Goal: Use online tool/utility: Utilize a website feature to perform a specific function

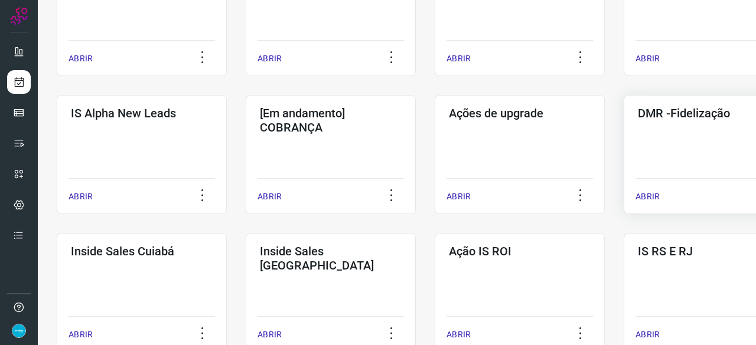
click at [645, 195] on p "ABRIR" at bounding box center [647, 197] width 24 height 12
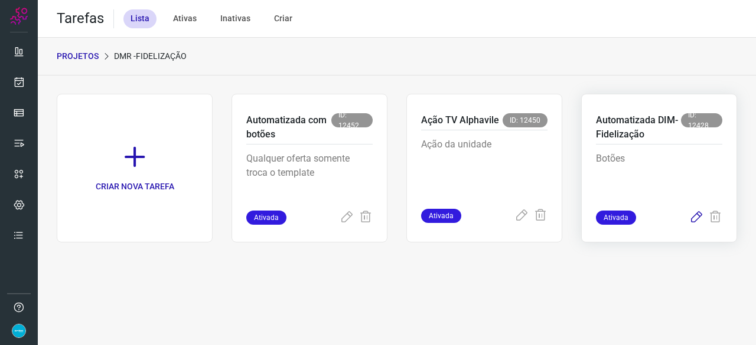
click at [697, 218] on icon at bounding box center [696, 218] width 14 height 14
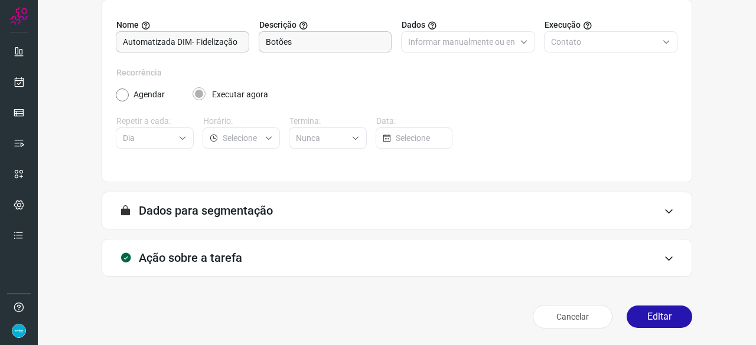
scroll to position [115, 0]
click at [668, 320] on button "Editar" at bounding box center [659, 317] width 66 height 22
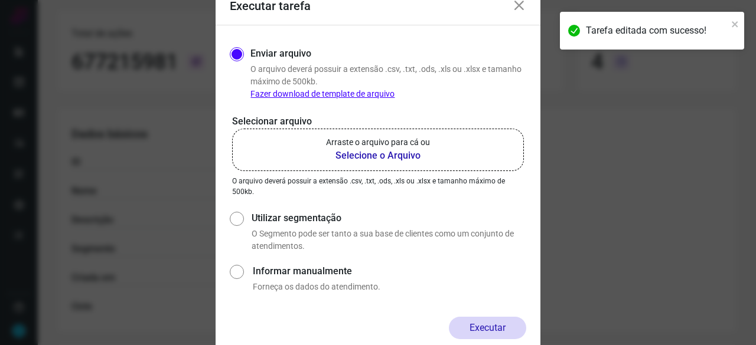
click at [384, 154] on b "Selecione o Arquivo" at bounding box center [378, 156] width 104 height 14
click at [0, 0] on input "Arraste o arquivo para cá ou Selecione o Arquivo" at bounding box center [0, 0] width 0 height 0
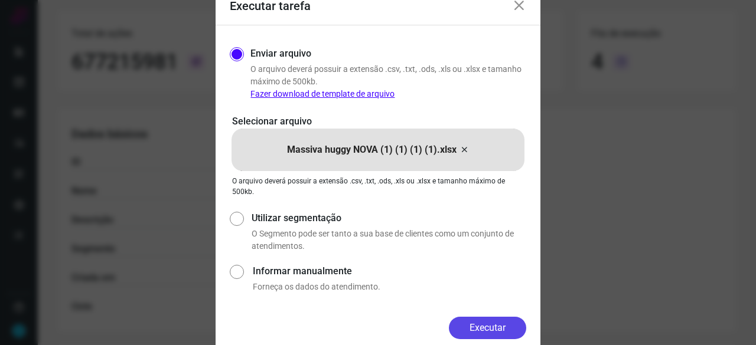
click at [484, 322] on button "Executar" at bounding box center [487, 328] width 77 height 22
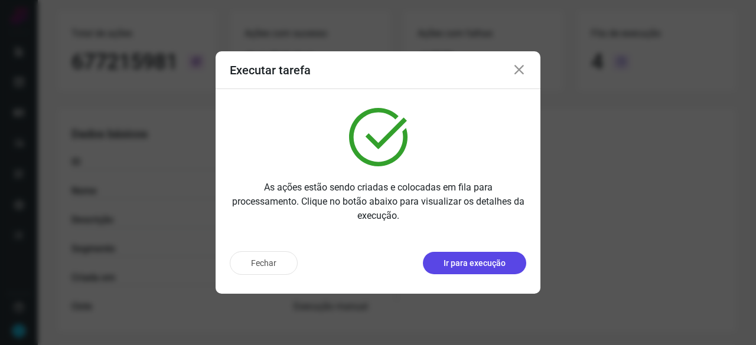
click at [472, 262] on p "Ir para execução" at bounding box center [474, 263] width 62 height 12
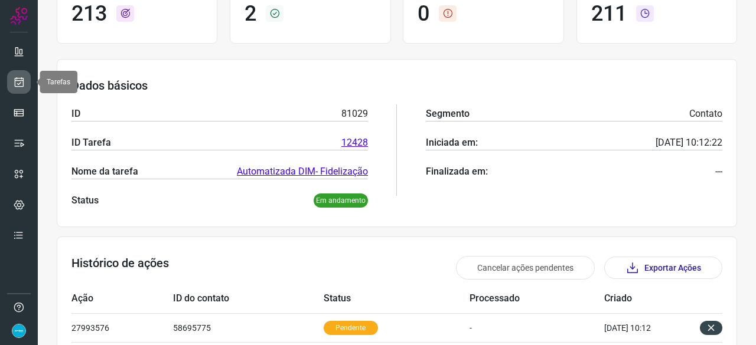
click at [18, 79] on icon at bounding box center [19, 82] width 12 height 12
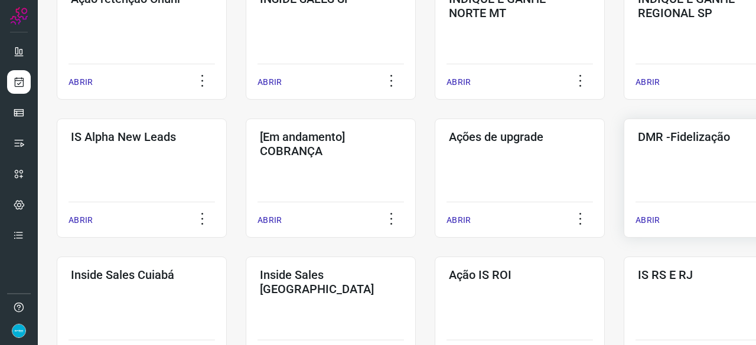
click at [646, 220] on p "ABRIR" at bounding box center [647, 220] width 24 height 12
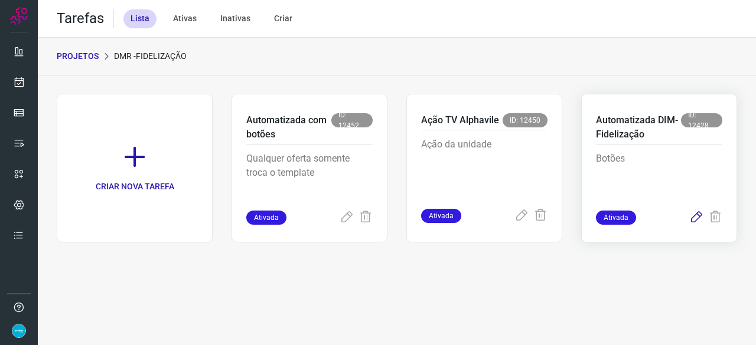
click at [699, 216] on icon at bounding box center [696, 218] width 14 height 14
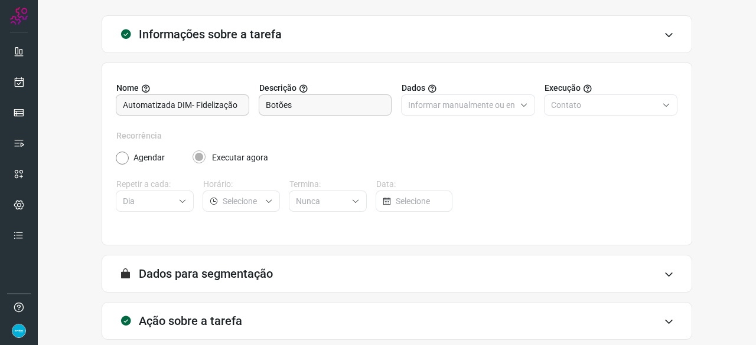
scroll to position [115, 0]
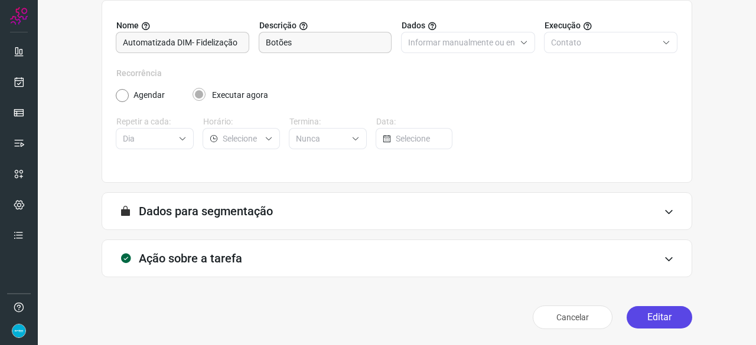
click at [652, 318] on button "Editar" at bounding box center [659, 317] width 66 height 22
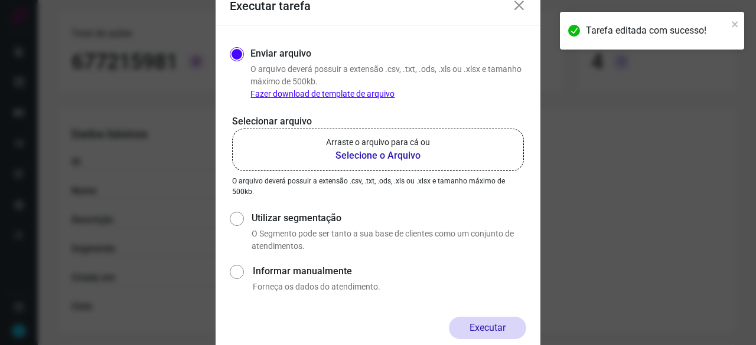
click at [372, 155] on b "Selecione o Arquivo" at bounding box center [378, 156] width 104 height 14
click at [0, 0] on input "Arraste o arquivo para cá ou Selecione o Arquivo" at bounding box center [0, 0] width 0 height 0
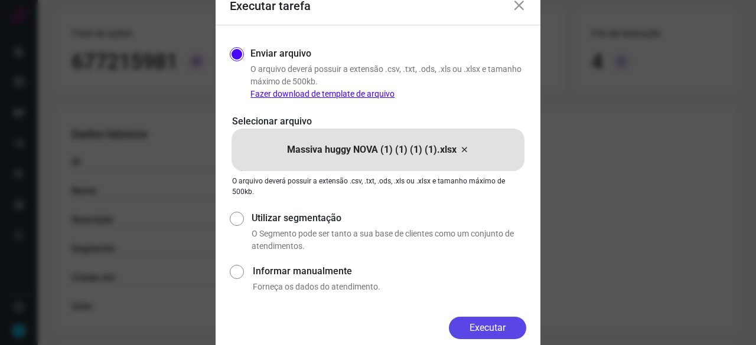
click at [489, 326] on button "Executar" at bounding box center [487, 328] width 77 height 22
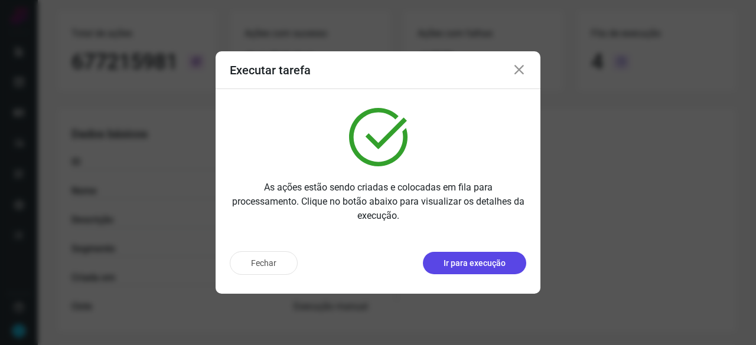
click at [469, 265] on p "Ir para execução" at bounding box center [474, 263] width 62 height 12
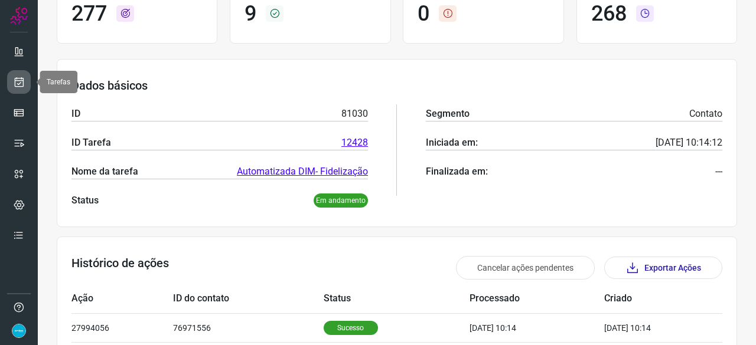
click at [21, 80] on icon at bounding box center [19, 82] width 12 height 12
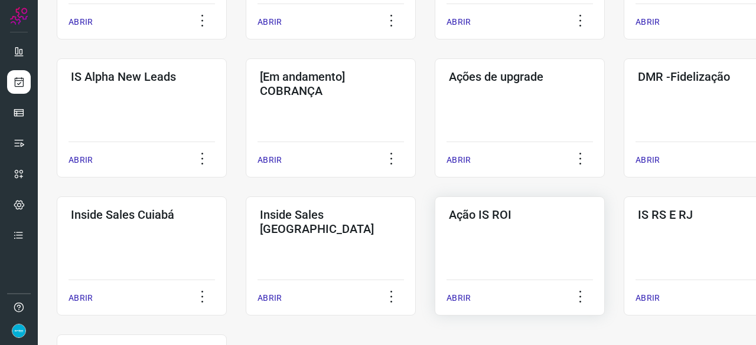
scroll to position [449, 0]
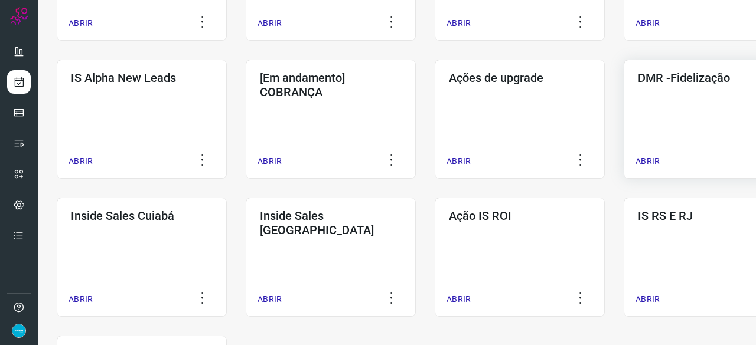
click at [648, 159] on p "ABRIR" at bounding box center [647, 161] width 24 height 12
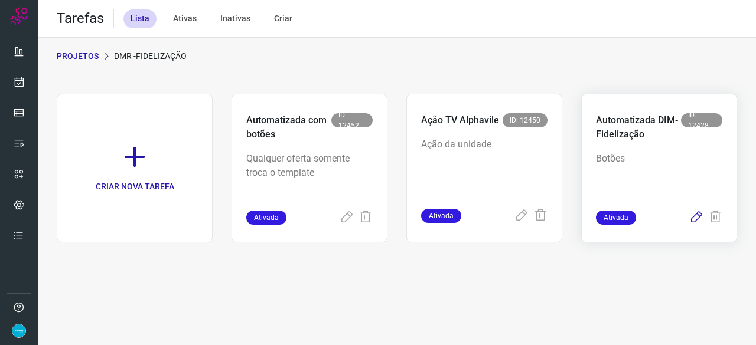
click at [698, 214] on icon at bounding box center [696, 218] width 14 height 14
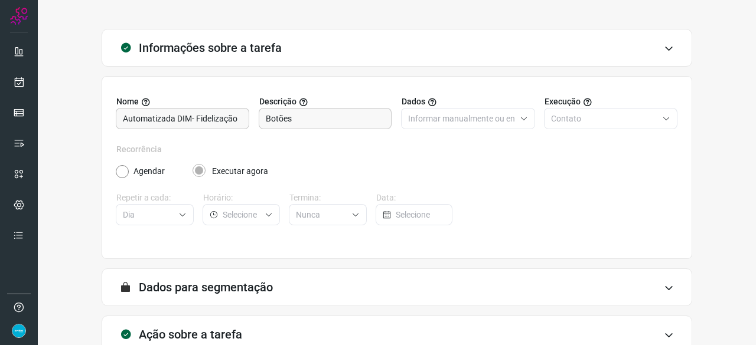
scroll to position [115, 0]
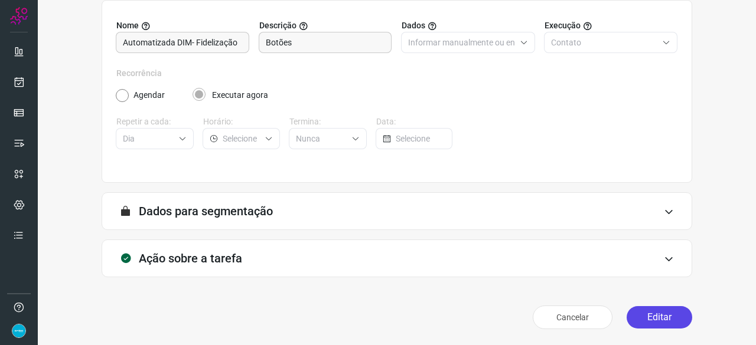
click at [641, 311] on button "Editar" at bounding box center [659, 317] width 66 height 22
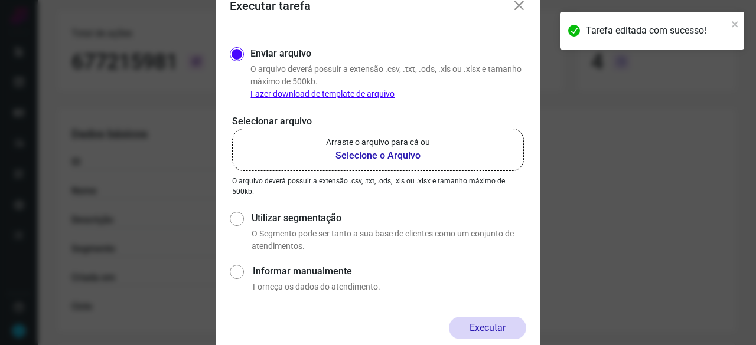
click at [377, 155] on b "Selecione o Arquivo" at bounding box center [378, 156] width 104 height 14
click at [0, 0] on input "Arraste o arquivo para cá ou Selecione o Arquivo" at bounding box center [0, 0] width 0 height 0
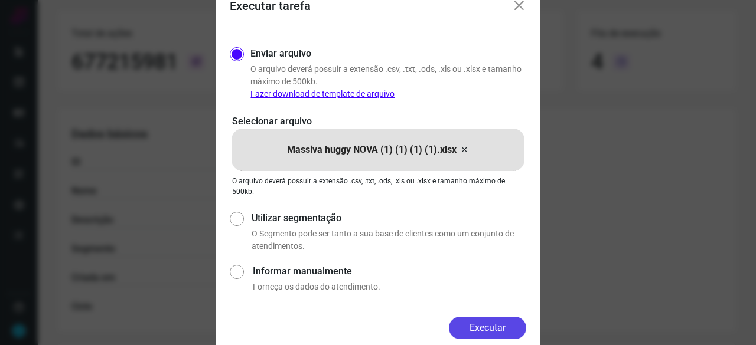
click at [489, 331] on button "Executar" at bounding box center [487, 328] width 77 height 22
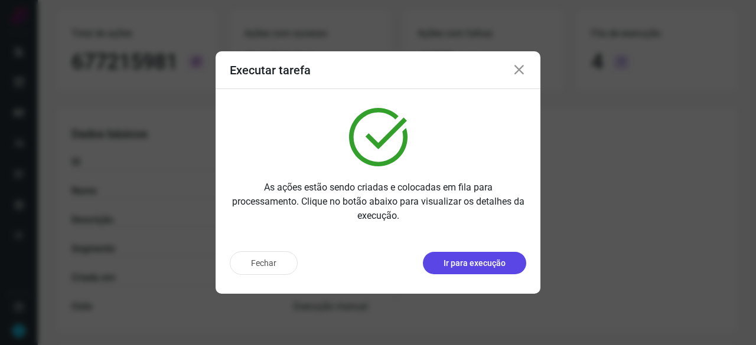
click at [471, 265] on p "Ir para execução" at bounding box center [474, 263] width 62 height 12
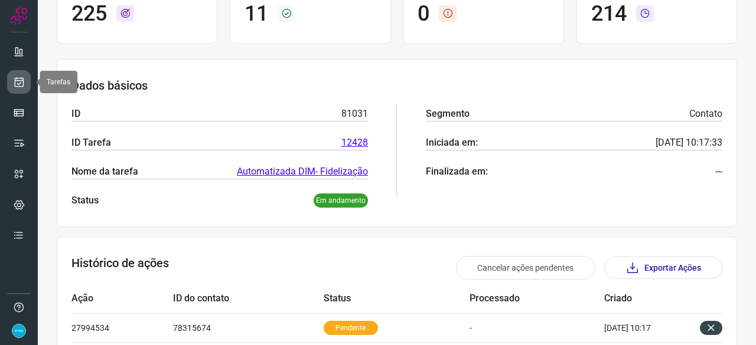
click at [19, 83] on icon at bounding box center [19, 82] width 12 height 12
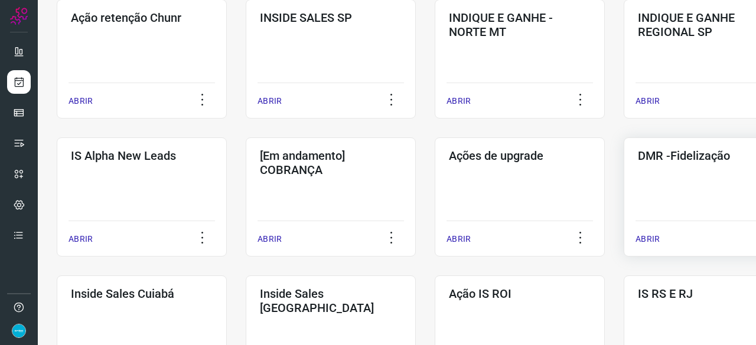
scroll to position [390, 0]
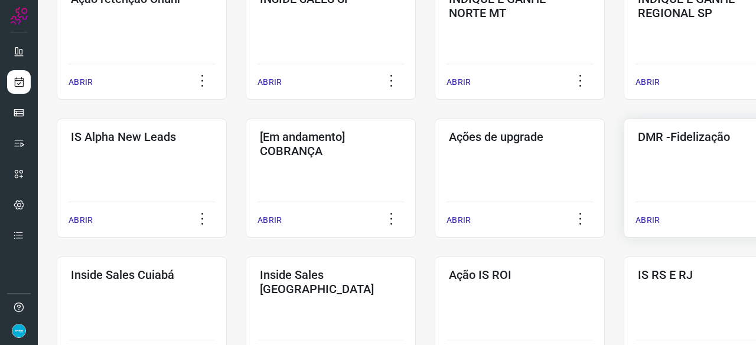
click at [649, 214] on p "ABRIR" at bounding box center [647, 220] width 24 height 12
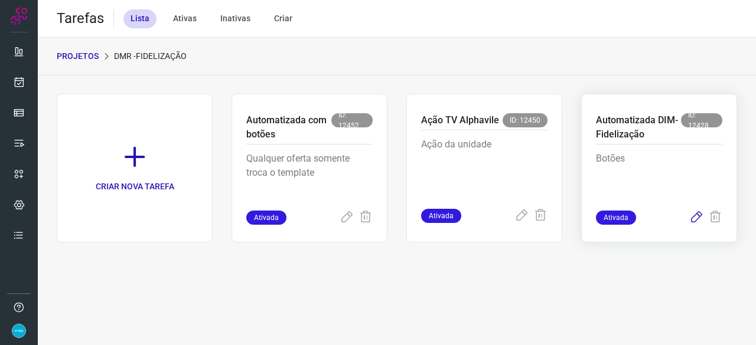
click at [698, 212] on icon at bounding box center [696, 218] width 14 height 14
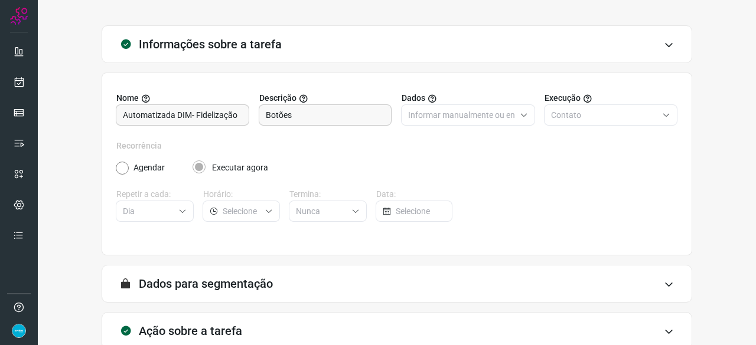
scroll to position [115, 0]
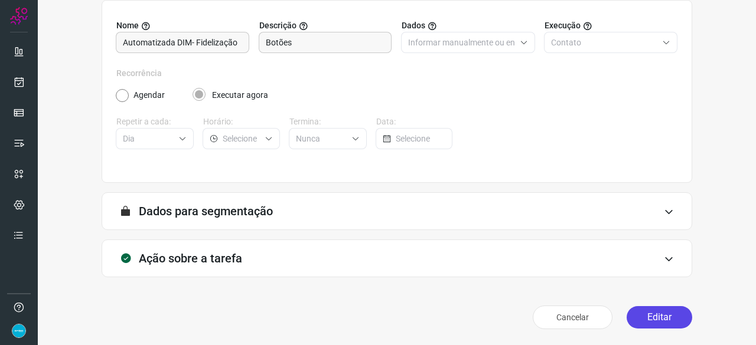
click at [645, 315] on button "Editar" at bounding box center [659, 317] width 66 height 22
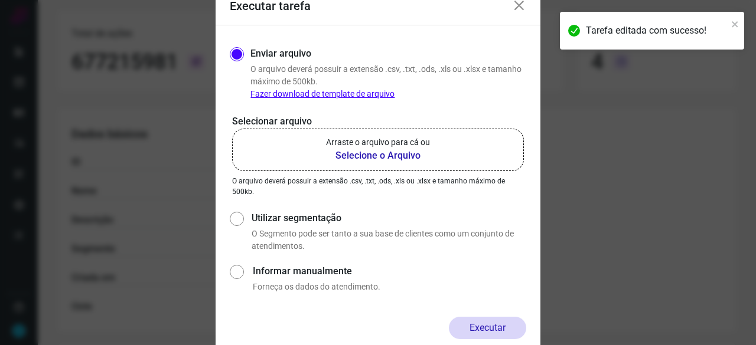
click at [370, 157] on b "Selecione o Arquivo" at bounding box center [378, 156] width 104 height 14
click at [0, 0] on input "Arraste o arquivo para cá ou Selecione o Arquivo" at bounding box center [0, 0] width 0 height 0
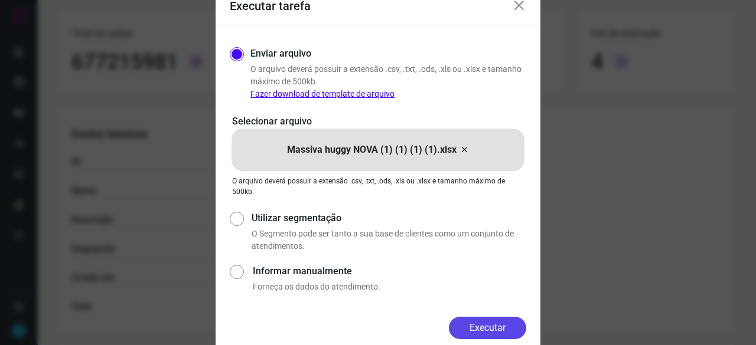
drag, startPoint x: 503, startPoint y: 322, endPoint x: 510, endPoint y: 325, distance: 7.7
click at [503, 322] on button "Executar" at bounding box center [487, 328] width 77 height 22
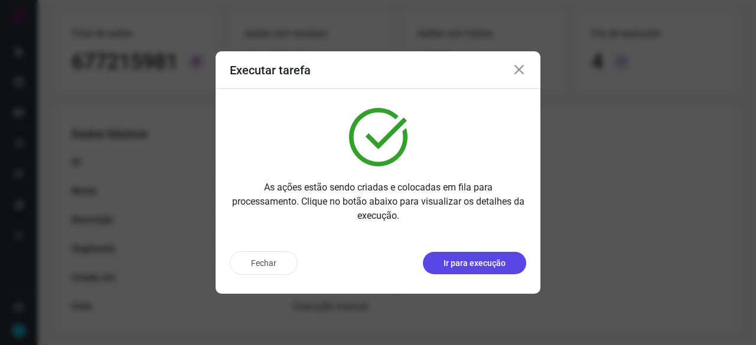
click at [468, 270] on button "Ir para execução" at bounding box center [474, 263] width 103 height 22
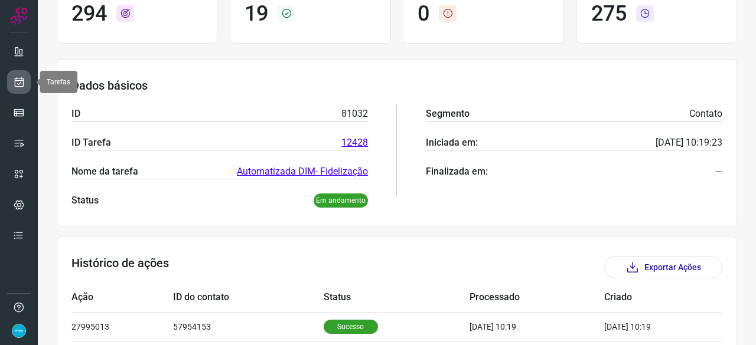
click at [18, 81] on icon at bounding box center [19, 82] width 12 height 12
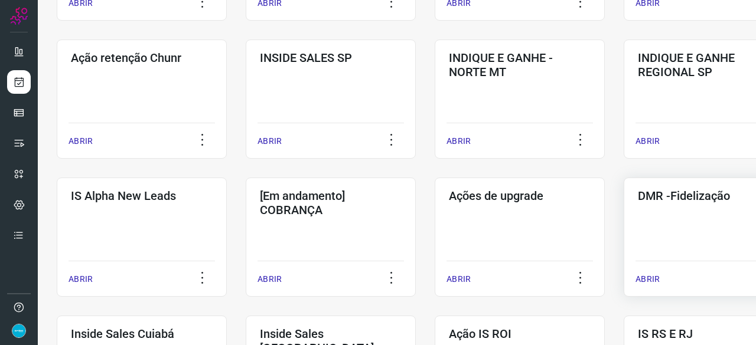
click at [646, 275] on p "ABRIR" at bounding box center [647, 279] width 24 height 12
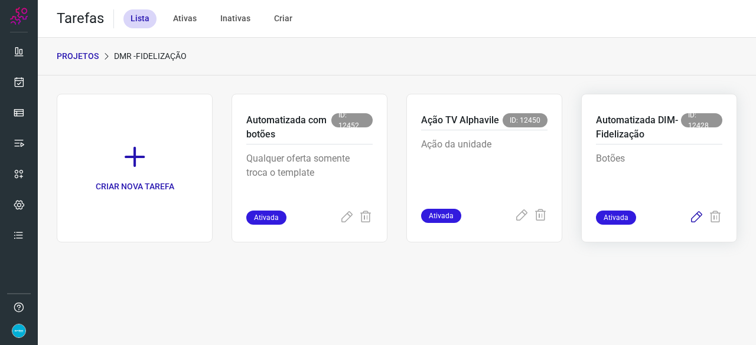
click at [693, 219] on icon at bounding box center [696, 218] width 14 height 14
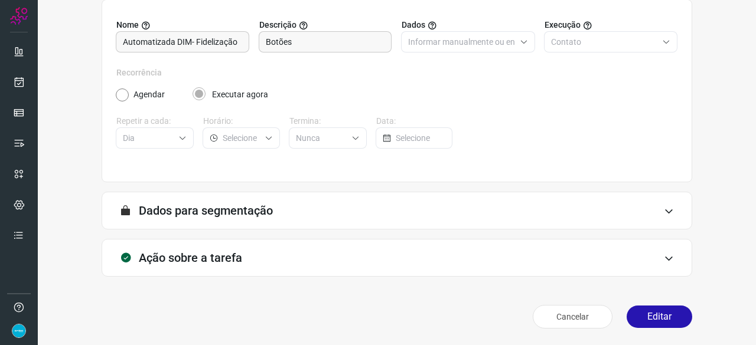
scroll to position [115, 0]
click at [662, 316] on button "Editar" at bounding box center [659, 317] width 66 height 22
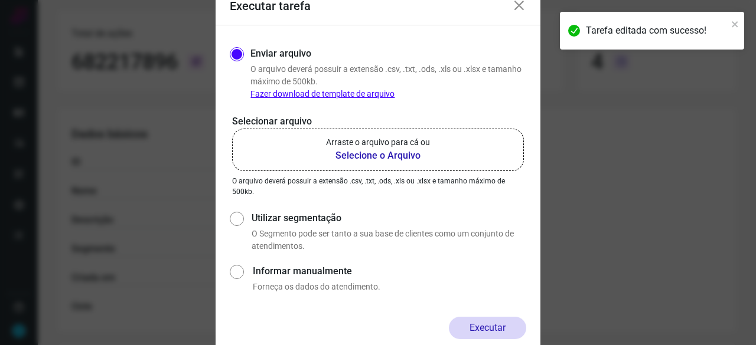
click at [372, 155] on b "Selecione o Arquivo" at bounding box center [378, 156] width 104 height 14
click at [0, 0] on input "Arraste o arquivo para cá ou Selecione o Arquivo" at bounding box center [0, 0] width 0 height 0
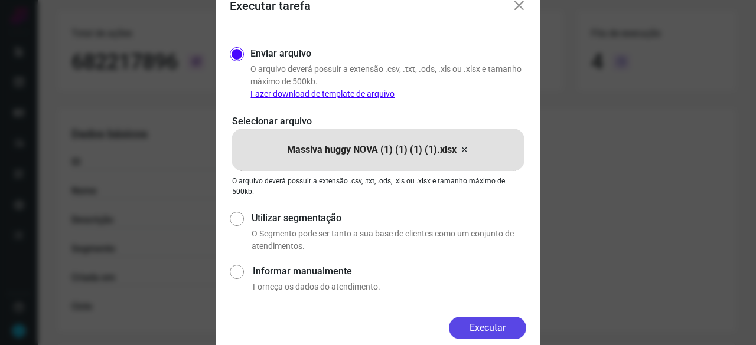
click at [469, 329] on button "Executar" at bounding box center [487, 328] width 77 height 22
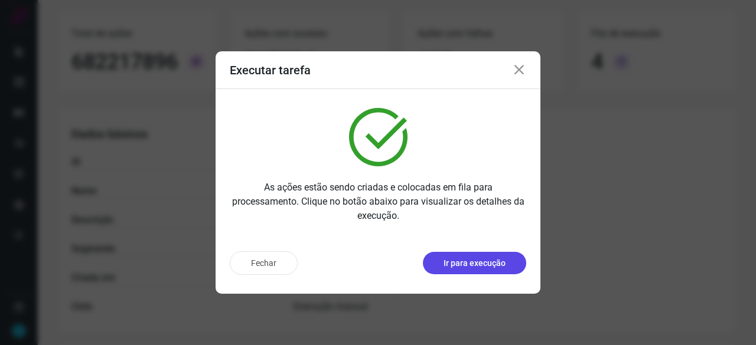
click at [478, 262] on p "Ir para execução" at bounding box center [474, 263] width 62 height 12
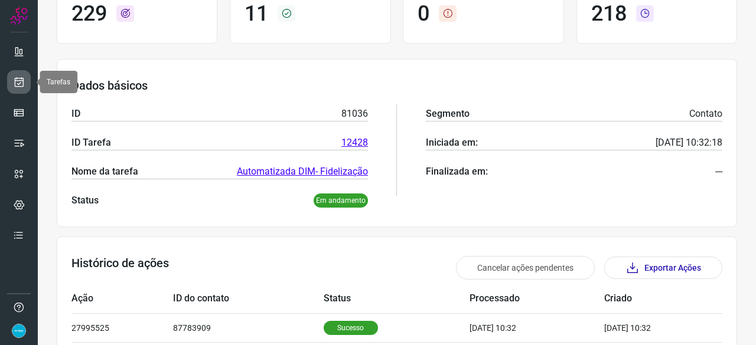
click at [17, 81] on icon at bounding box center [19, 82] width 12 height 12
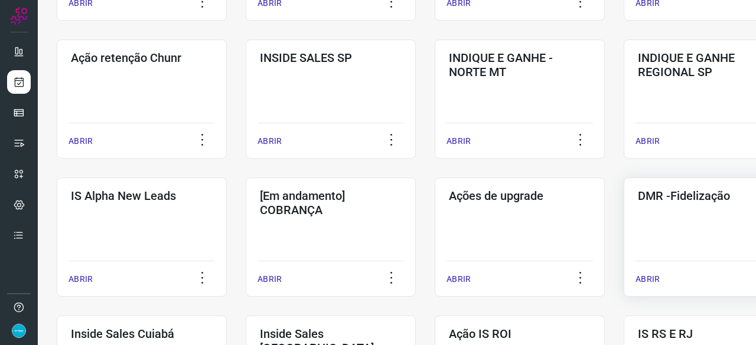
click at [640, 282] on p "ABRIR" at bounding box center [647, 279] width 24 height 12
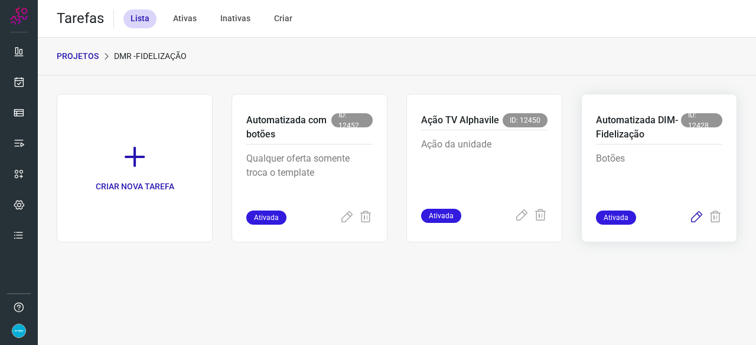
click at [698, 219] on icon at bounding box center [696, 218] width 14 height 14
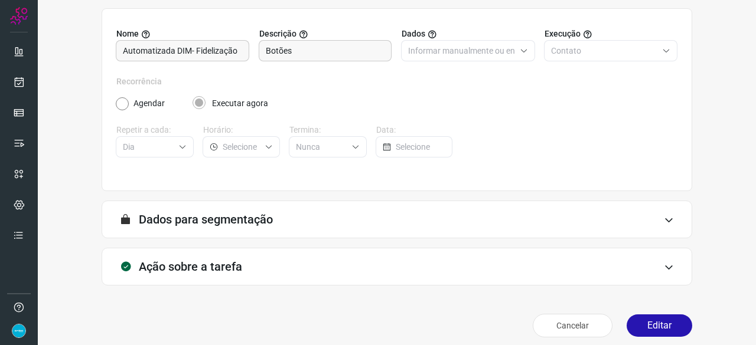
scroll to position [115, 0]
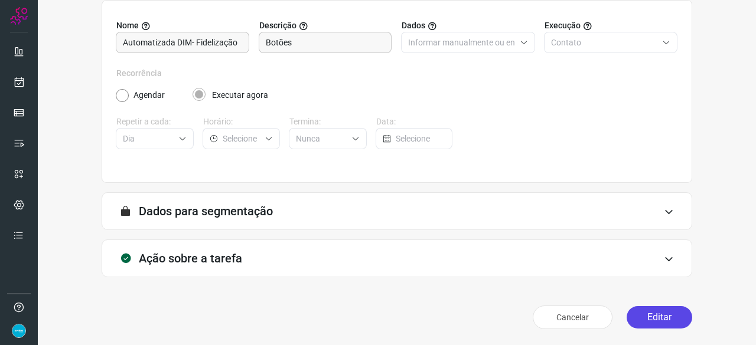
click at [661, 319] on button "Editar" at bounding box center [659, 317] width 66 height 22
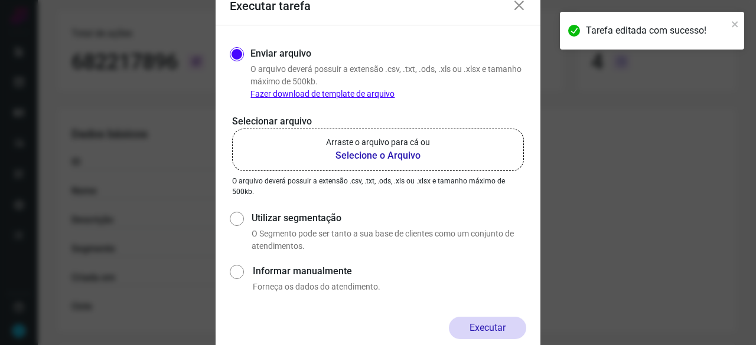
click at [352, 156] on b "Selecione o Arquivo" at bounding box center [378, 156] width 104 height 14
click at [0, 0] on input "Arraste o arquivo para cá ou Selecione o Arquivo" at bounding box center [0, 0] width 0 height 0
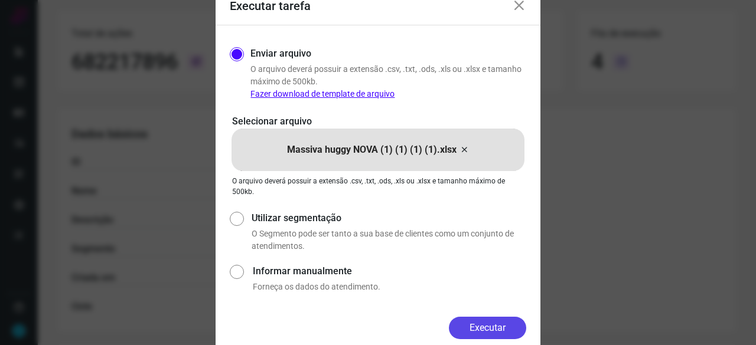
click at [505, 327] on button "Executar" at bounding box center [487, 328] width 77 height 22
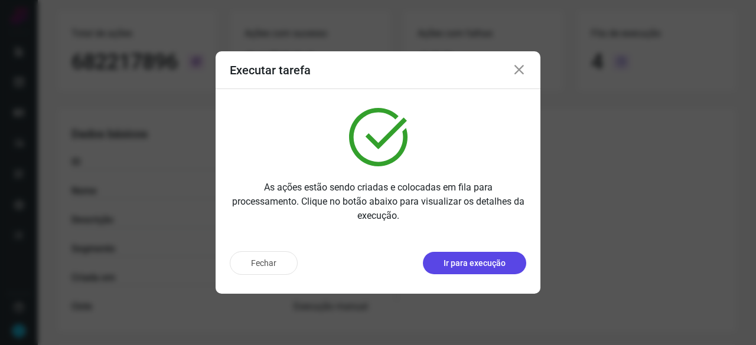
click at [478, 265] on p "Ir para execução" at bounding box center [474, 263] width 62 height 12
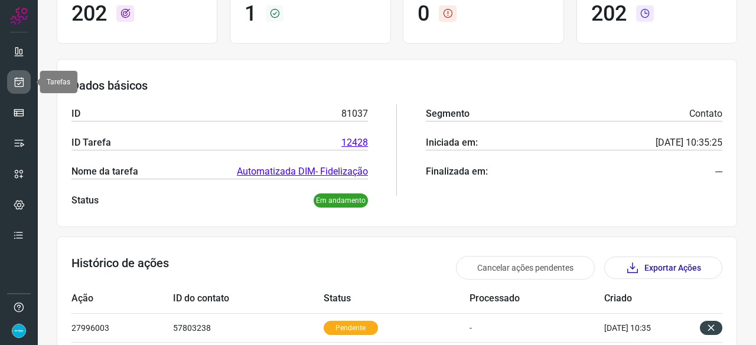
click at [19, 77] on icon at bounding box center [19, 82] width 12 height 12
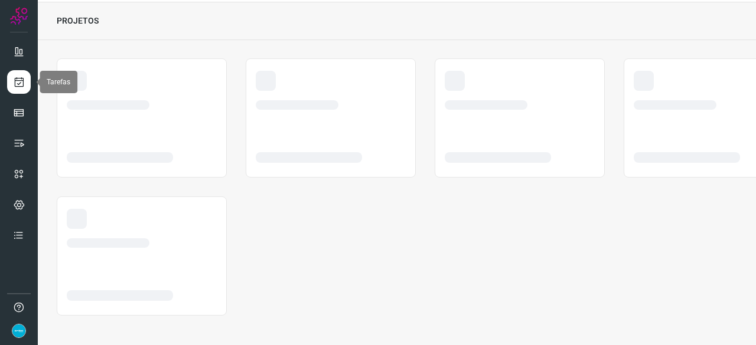
scroll to position [35, 0]
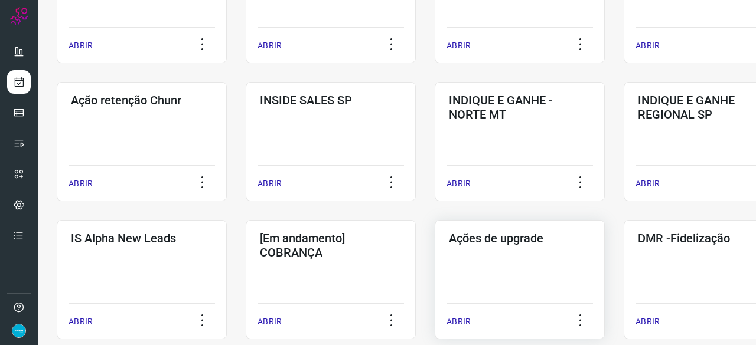
scroll to position [354, 0]
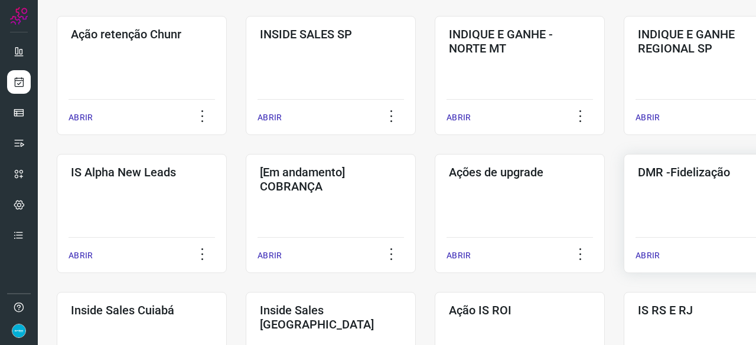
click at [648, 254] on p "ABRIR" at bounding box center [647, 256] width 24 height 12
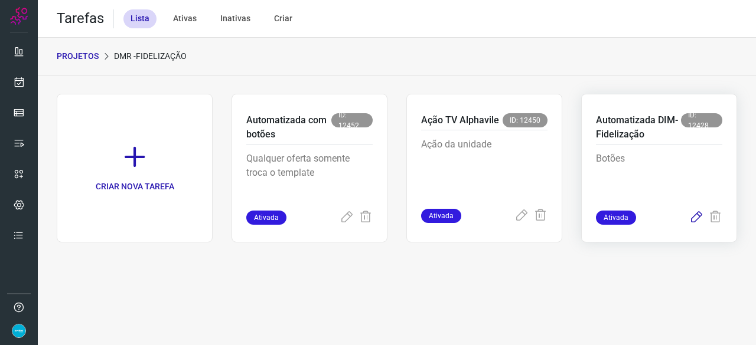
click at [696, 216] on icon at bounding box center [696, 218] width 14 height 14
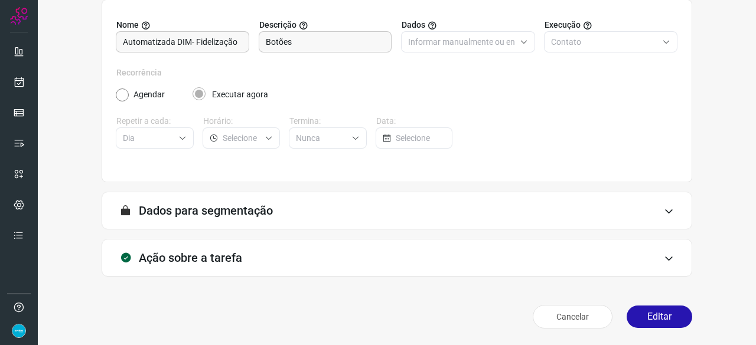
scroll to position [115, 0]
click at [662, 321] on button "Editar" at bounding box center [659, 317] width 66 height 22
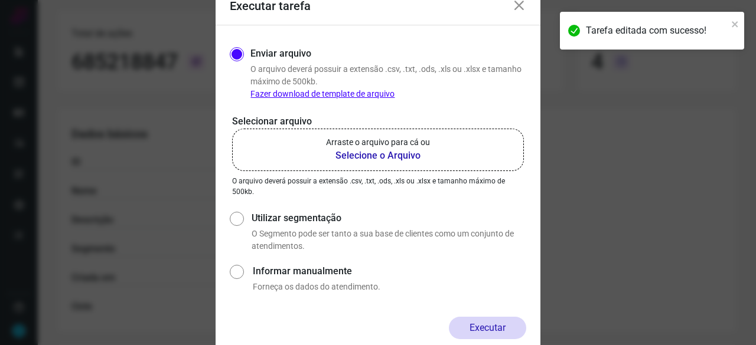
click at [364, 159] on b "Selecione o Arquivo" at bounding box center [378, 156] width 104 height 14
click at [0, 0] on input "Arraste o arquivo para cá ou Selecione o Arquivo" at bounding box center [0, 0] width 0 height 0
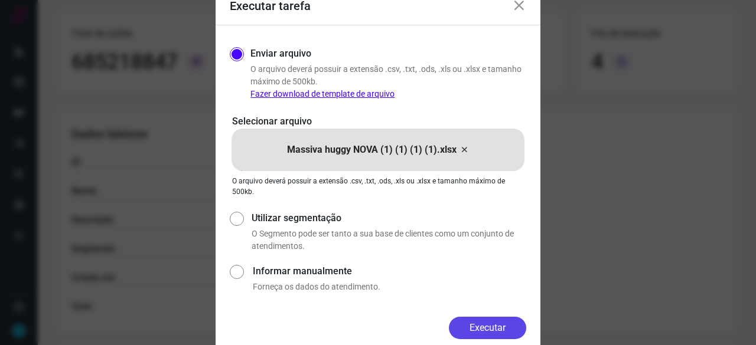
click at [512, 321] on button "Executar" at bounding box center [487, 328] width 77 height 22
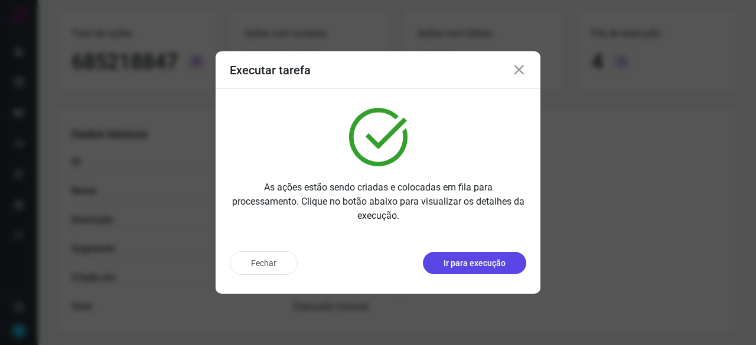
click at [466, 267] on p "Ir para execução" at bounding box center [474, 263] width 62 height 12
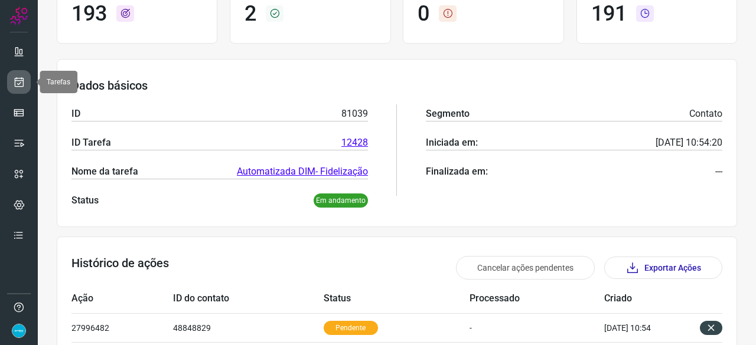
click at [13, 82] on icon at bounding box center [19, 82] width 12 height 12
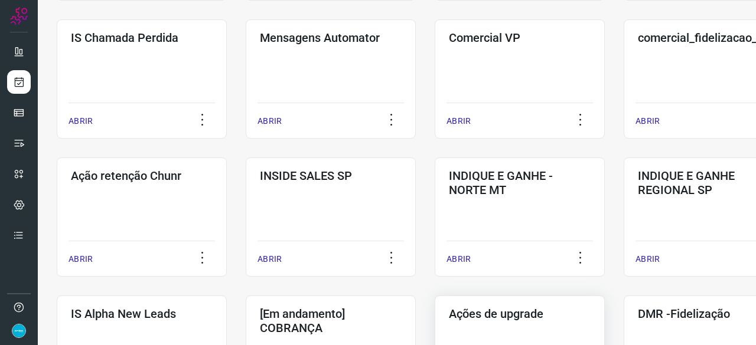
scroll to position [331, 0]
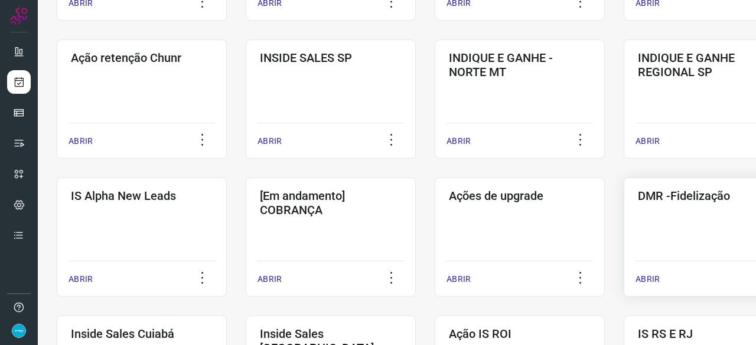
click at [652, 277] on p "ABRIR" at bounding box center [647, 279] width 24 height 12
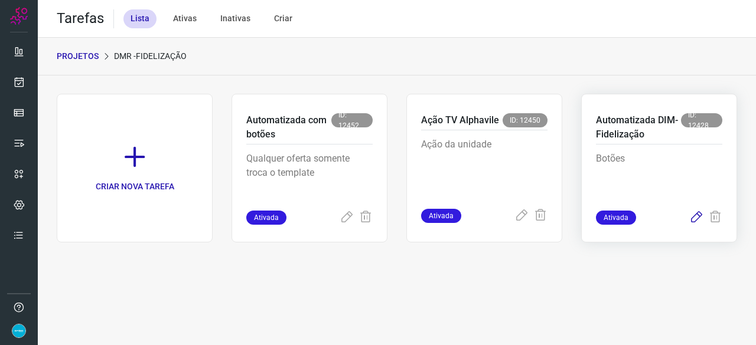
click at [697, 216] on icon at bounding box center [696, 218] width 14 height 14
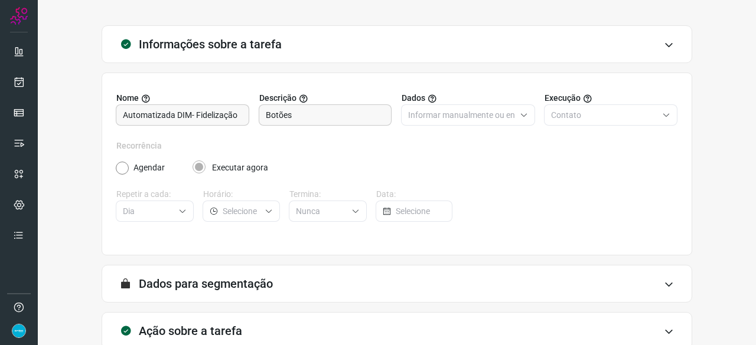
scroll to position [115, 0]
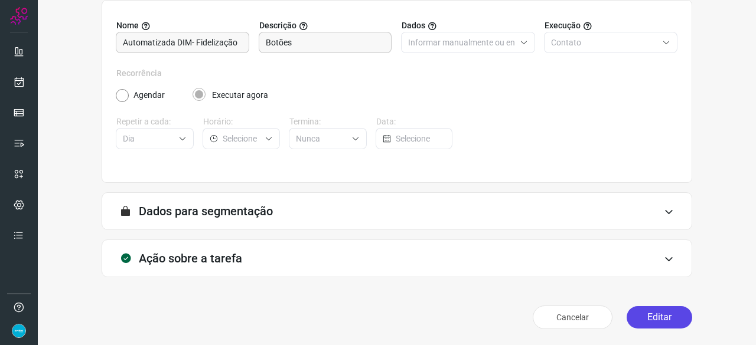
click at [659, 312] on button "Editar" at bounding box center [659, 317] width 66 height 22
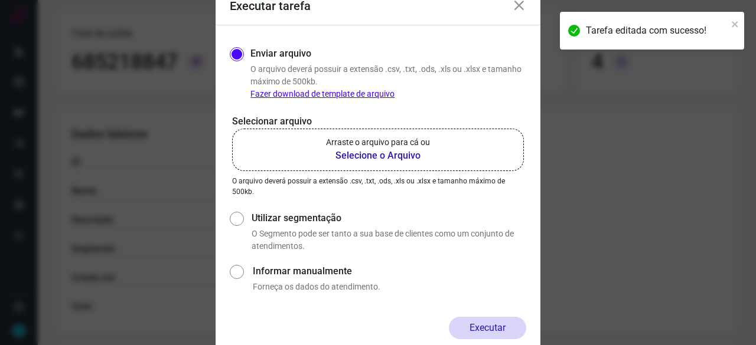
click at [356, 154] on b "Selecione o Arquivo" at bounding box center [378, 156] width 104 height 14
click at [0, 0] on input "Arraste o arquivo para cá ou Selecione o Arquivo" at bounding box center [0, 0] width 0 height 0
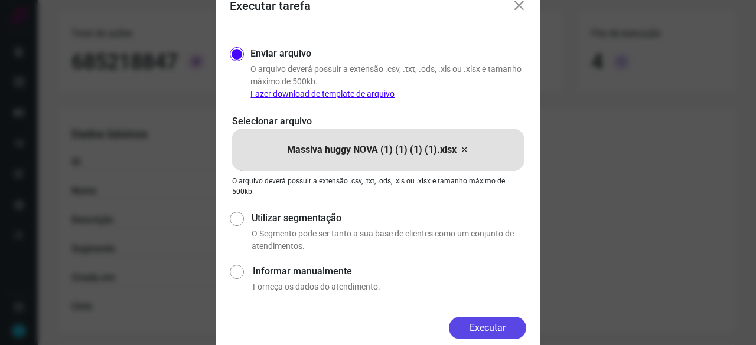
click at [510, 325] on button "Executar" at bounding box center [487, 328] width 77 height 22
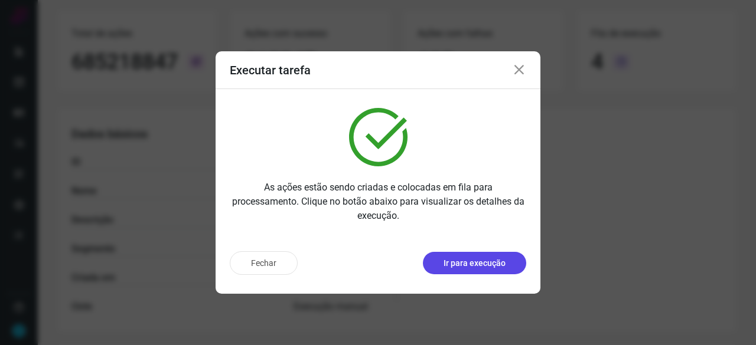
click at [453, 263] on p "Ir para execução" at bounding box center [474, 263] width 62 height 12
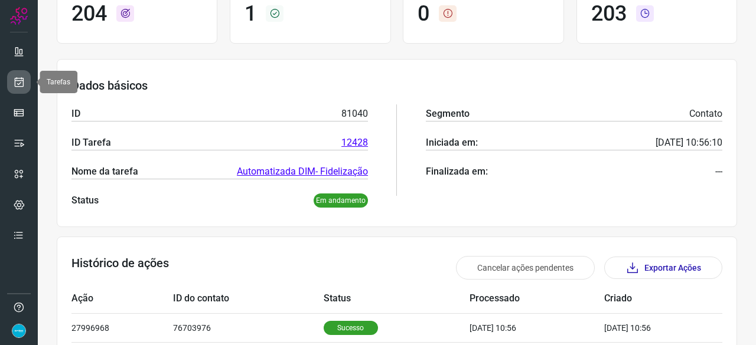
click at [17, 79] on icon at bounding box center [19, 82] width 12 height 12
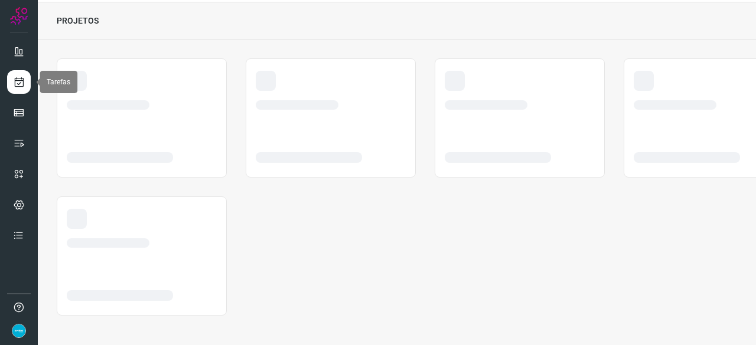
scroll to position [35, 0]
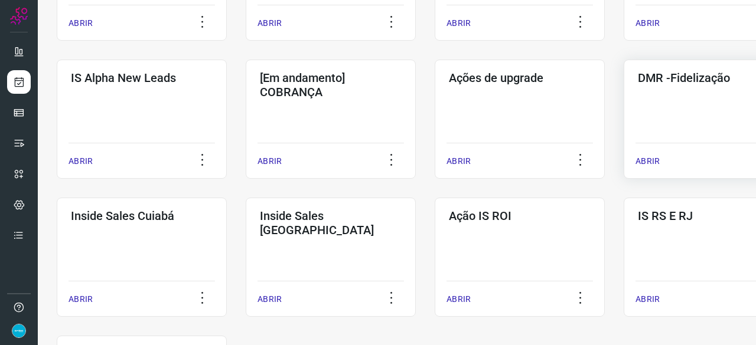
click at [646, 158] on p "ABRIR" at bounding box center [647, 161] width 24 height 12
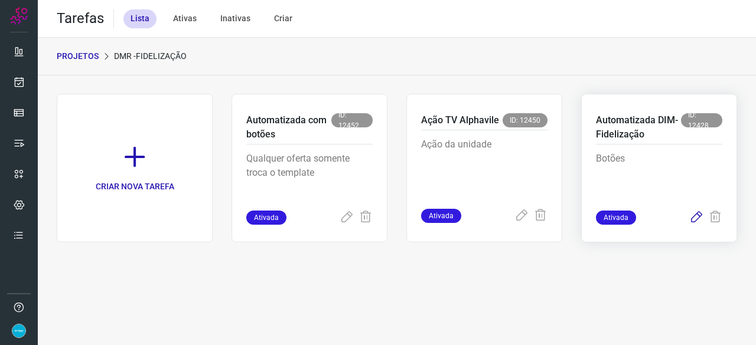
click at [694, 220] on icon at bounding box center [696, 218] width 14 height 14
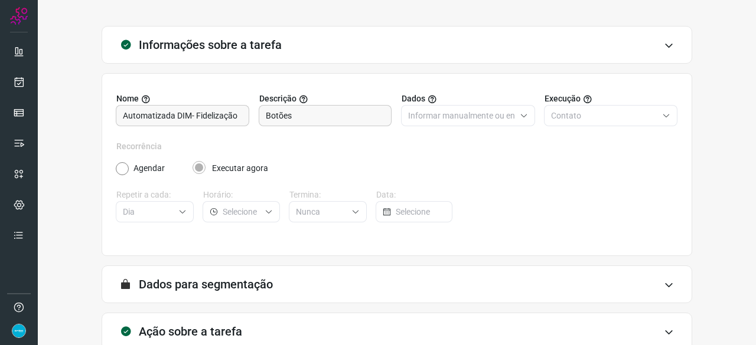
scroll to position [115, 0]
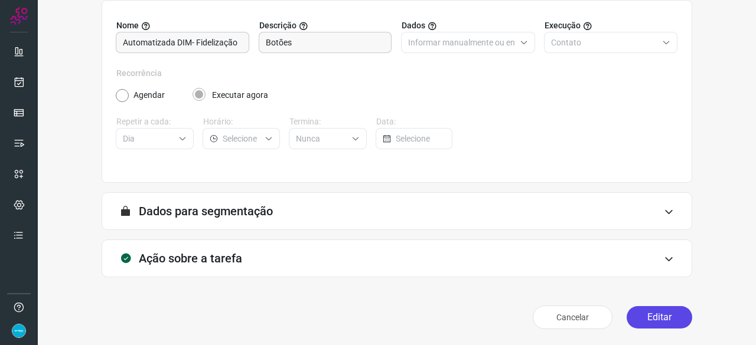
click at [657, 317] on button "Editar" at bounding box center [659, 317] width 66 height 22
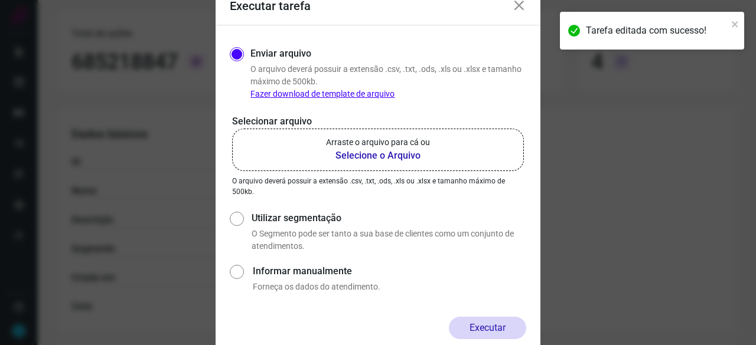
click at [376, 154] on b "Selecione o Arquivo" at bounding box center [378, 156] width 104 height 14
click at [0, 0] on input "Arraste o arquivo para cá ou Selecione o Arquivo" at bounding box center [0, 0] width 0 height 0
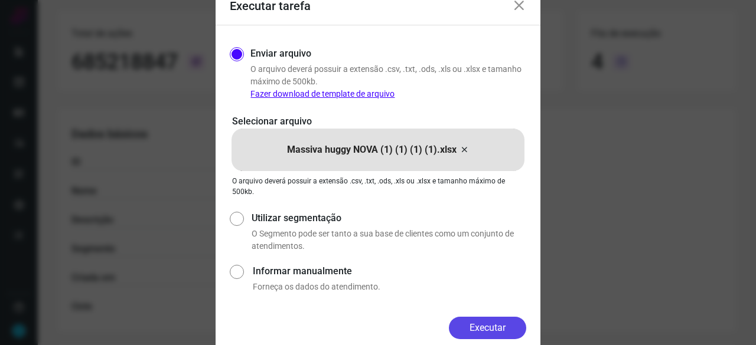
click at [488, 323] on button "Executar" at bounding box center [487, 328] width 77 height 22
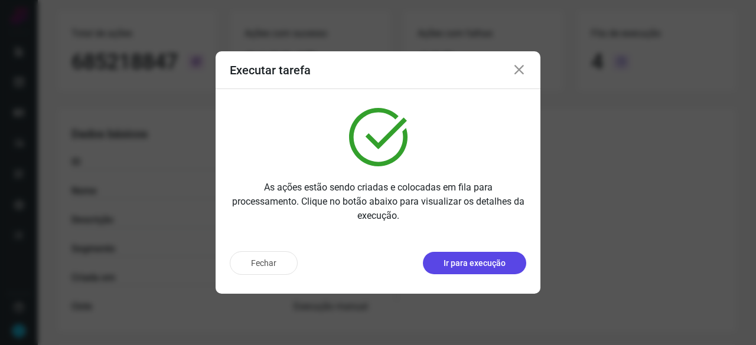
click at [481, 265] on p "Ir para execução" at bounding box center [474, 263] width 62 height 12
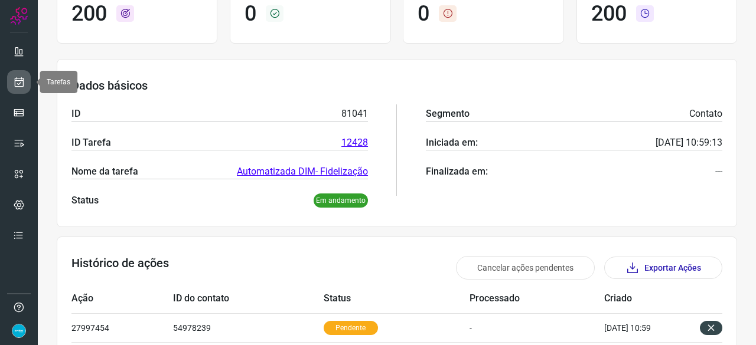
click at [17, 83] on icon at bounding box center [19, 82] width 12 height 12
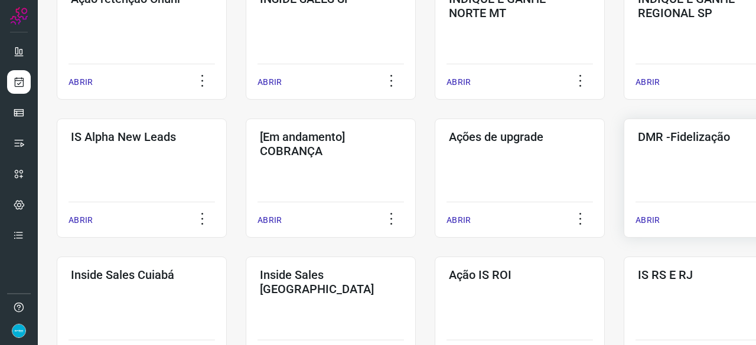
click at [651, 217] on p "ABRIR" at bounding box center [647, 220] width 24 height 12
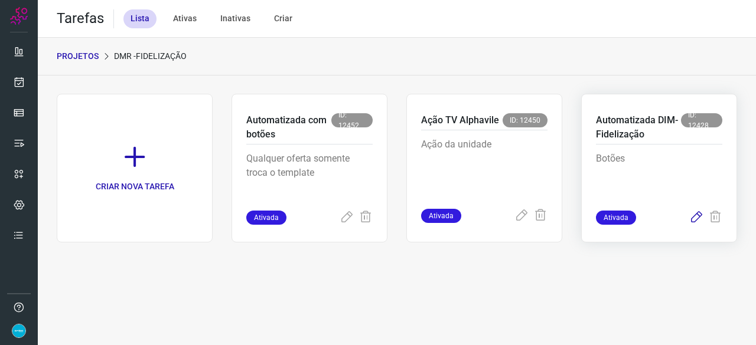
click at [696, 218] on icon at bounding box center [696, 218] width 14 height 14
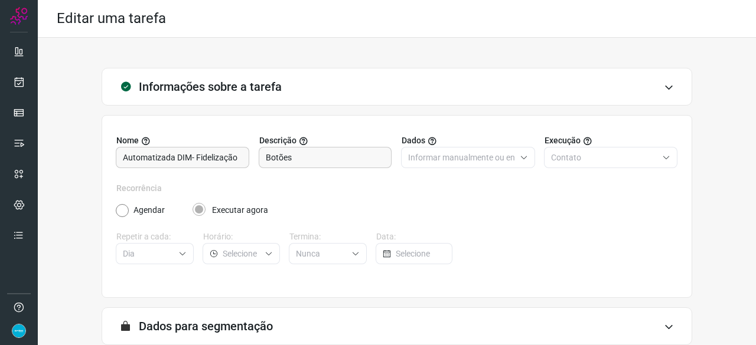
scroll to position [115, 0]
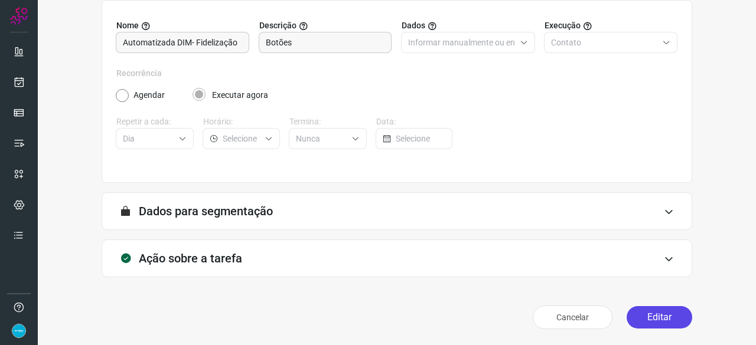
click at [664, 316] on button "Editar" at bounding box center [659, 317] width 66 height 22
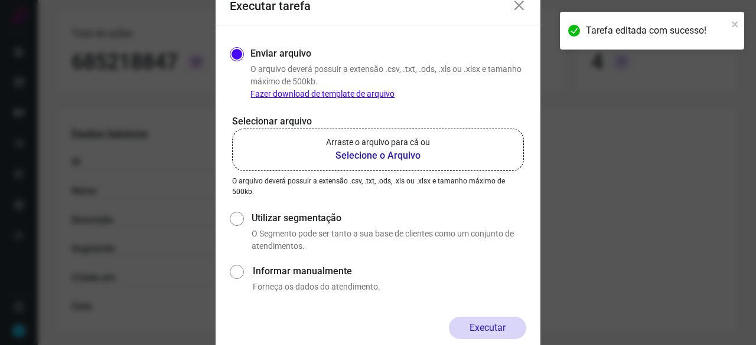
click at [353, 154] on b "Selecione o Arquivo" at bounding box center [378, 156] width 104 height 14
click at [0, 0] on input "Arraste o arquivo para cá ou Selecione o Arquivo" at bounding box center [0, 0] width 0 height 0
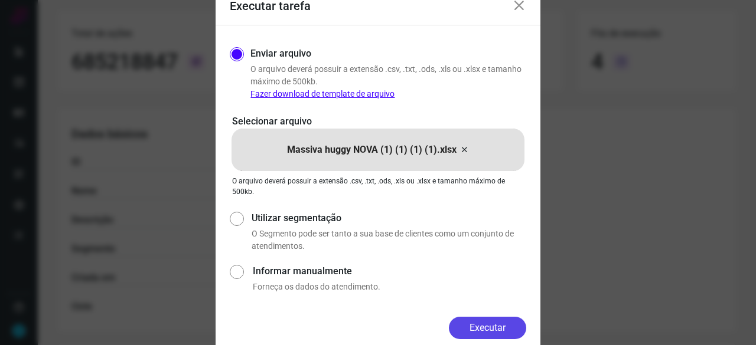
click at [477, 329] on button "Executar" at bounding box center [487, 328] width 77 height 22
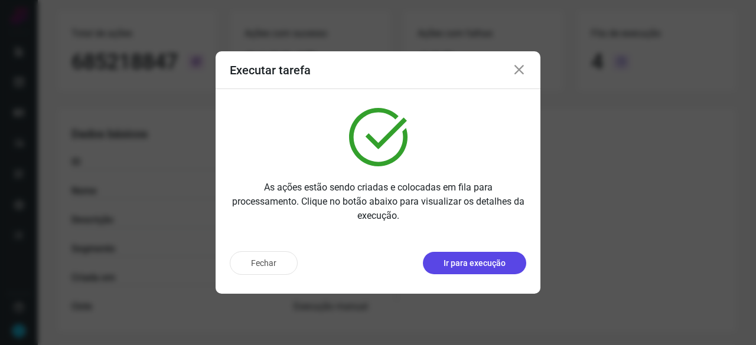
click at [483, 264] on p "Ir para execução" at bounding box center [474, 263] width 62 height 12
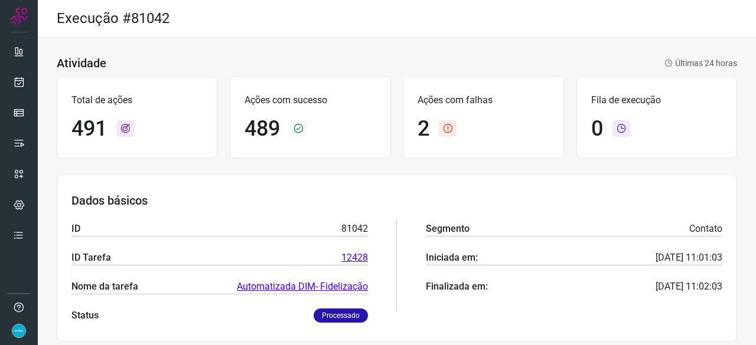
click at [361, 18] on div "Execução #81042" at bounding box center [397, 19] width 718 height 38
